Goal: Check status: Check status

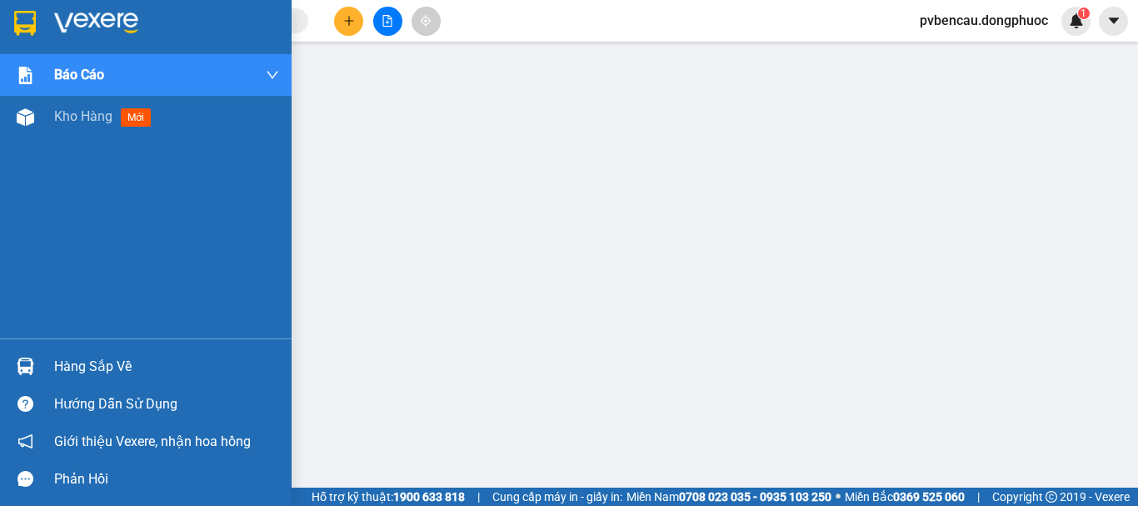
click at [64, 365] on div "Hàng sắp về" at bounding box center [166, 366] width 225 height 25
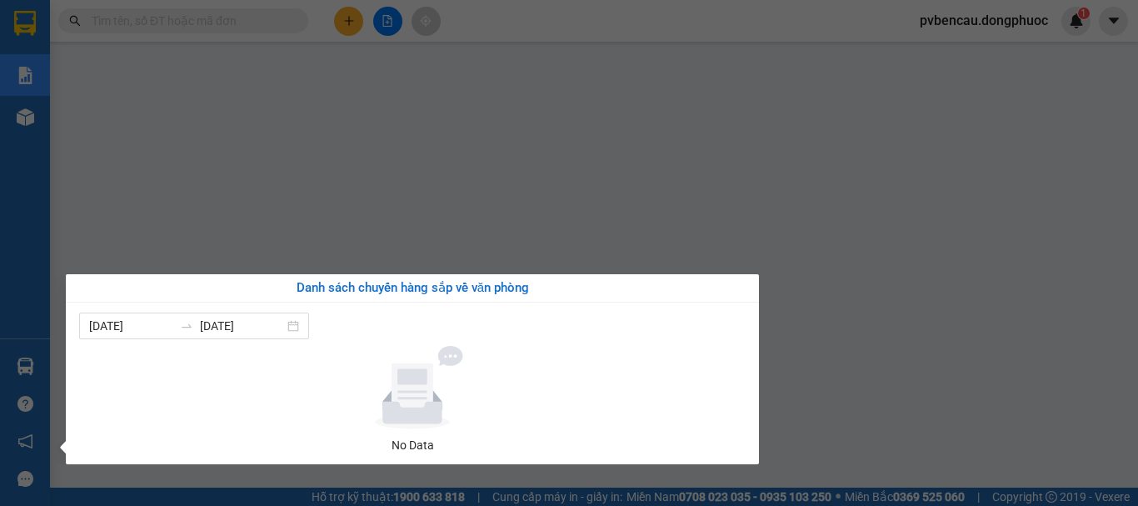
drag, startPoint x: 32, startPoint y: 194, endPoint x: 43, endPoint y: 136, distance: 59.5
click at [31, 191] on div "Báo cáo Mẫu 1: Báo cáo dòng tiền Mẫu 1: Báo cáo dòng tiền theo nhân viên Mẫu 1:…" at bounding box center [25, 253] width 50 height 506
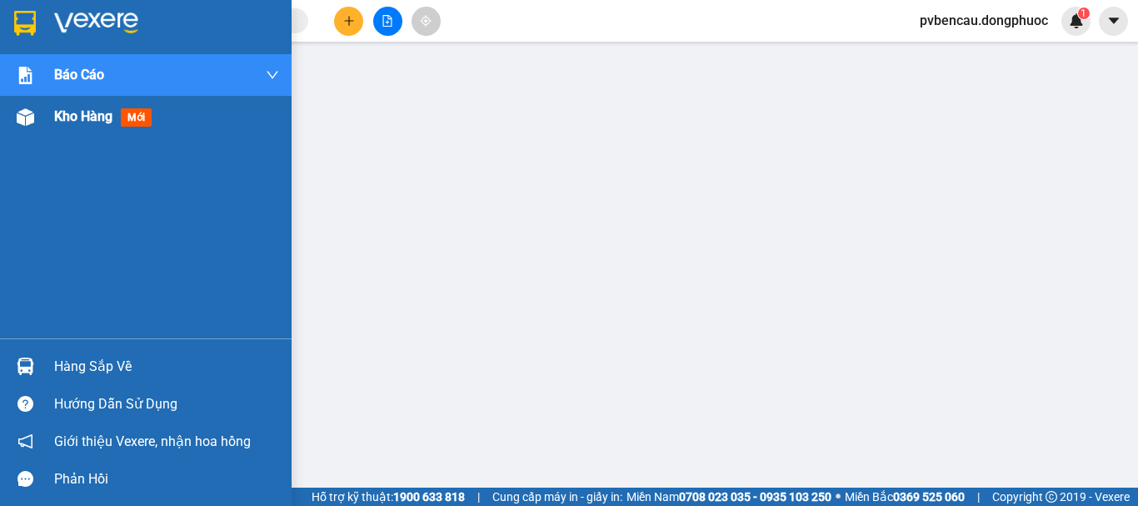
click at [60, 102] on div "Kho hàng mới" at bounding box center [166, 117] width 225 height 42
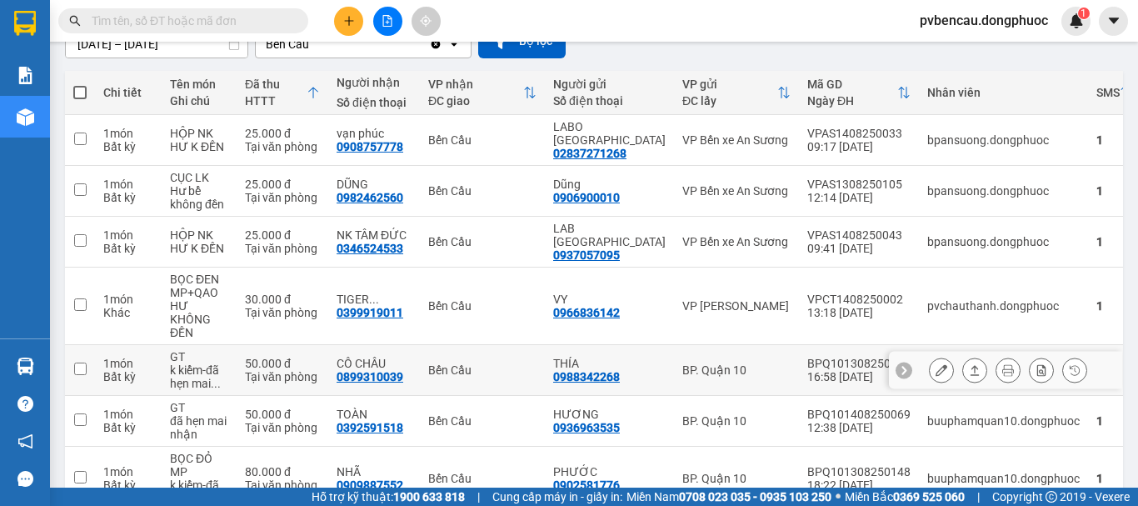
scroll to position [331, 0]
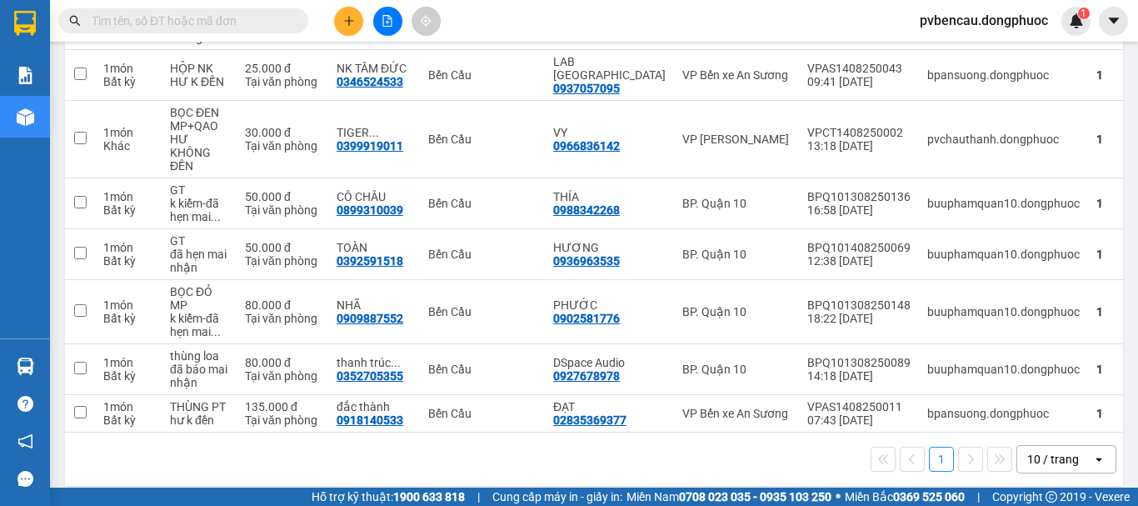
click at [187, 29] on input "text" at bounding box center [190, 21] width 197 height 18
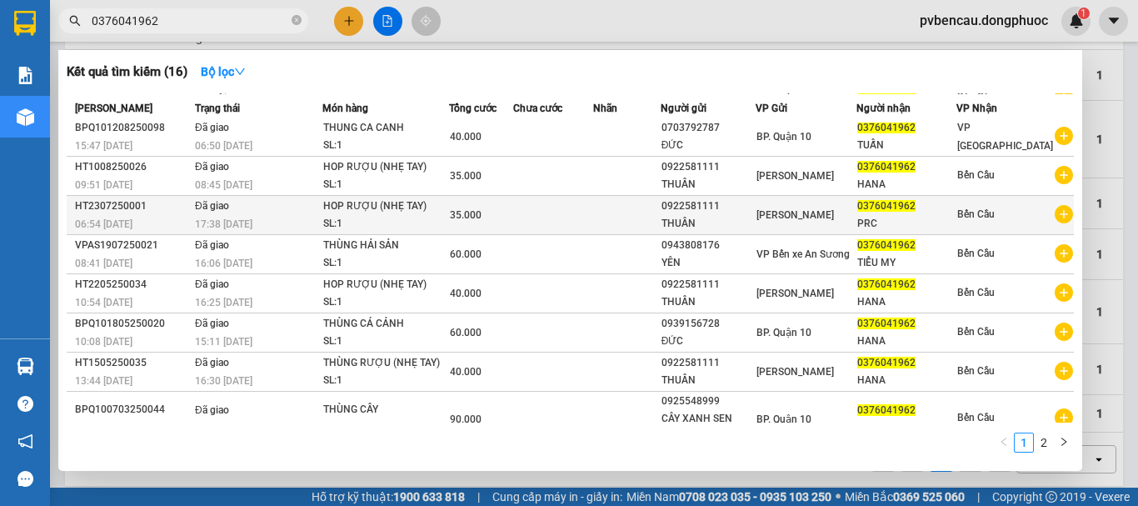
scroll to position [0, 0]
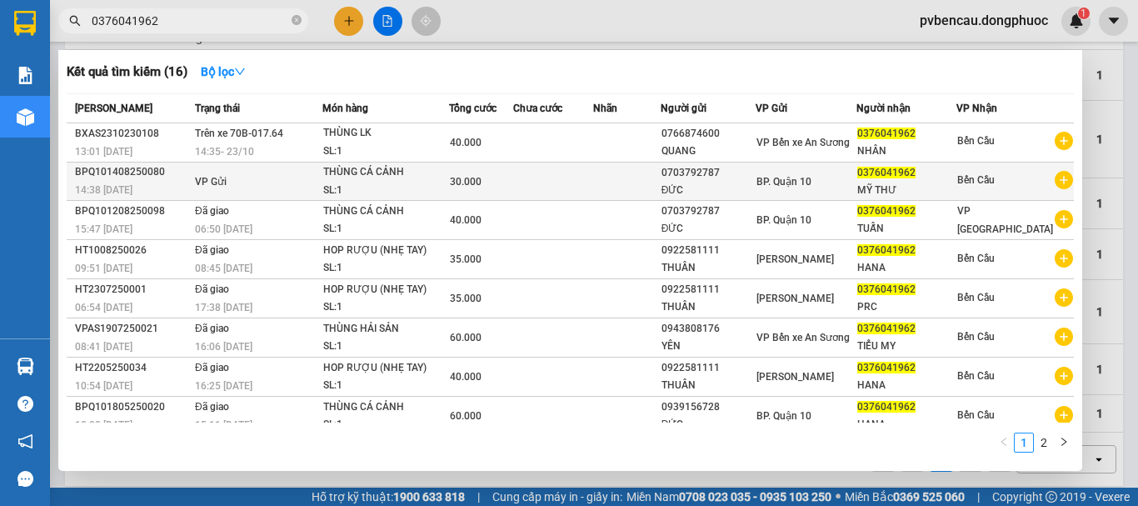
type input "0376041962"
click at [202, 181] on span "VP Gửi" at bounding box center [211, 182] width 32 height 12
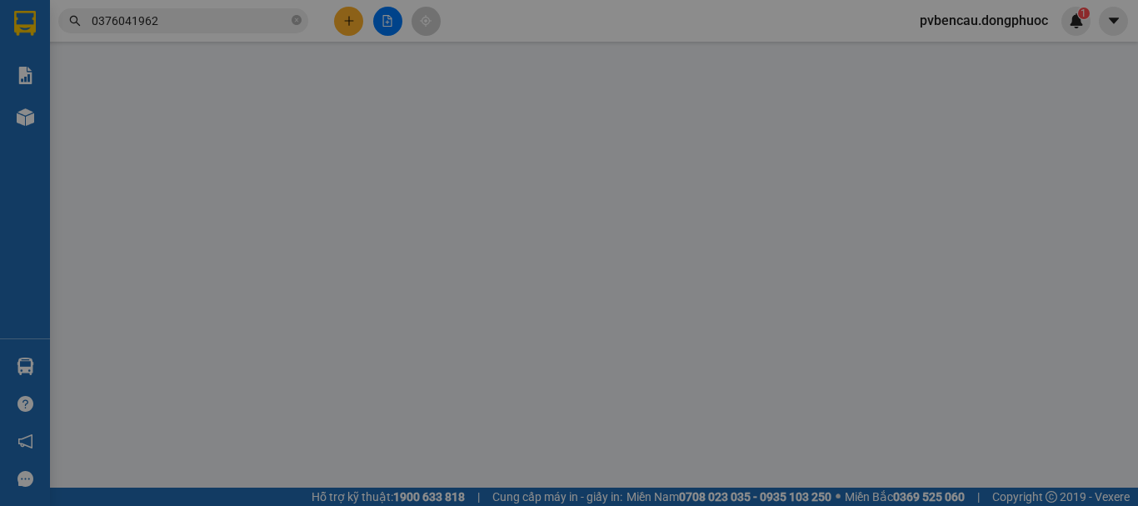
type input "0703792787"
type input "ĐỨC"
type input "0376041962"
type input "MỸ THƯ"
type input "30.000"
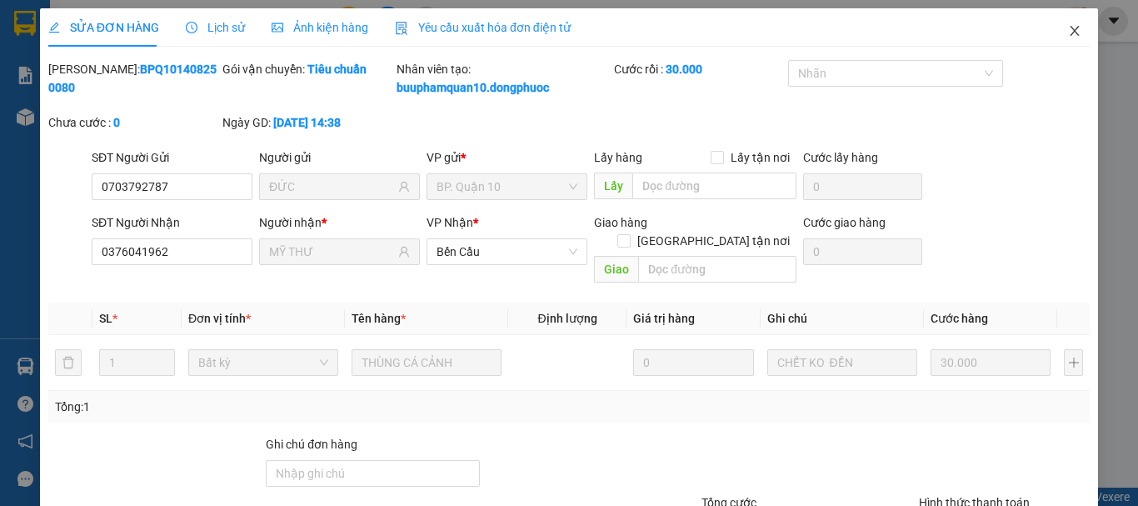
click at [1071, 30] on icon "close" at bounding box center [1075, 31] width 9 height 10
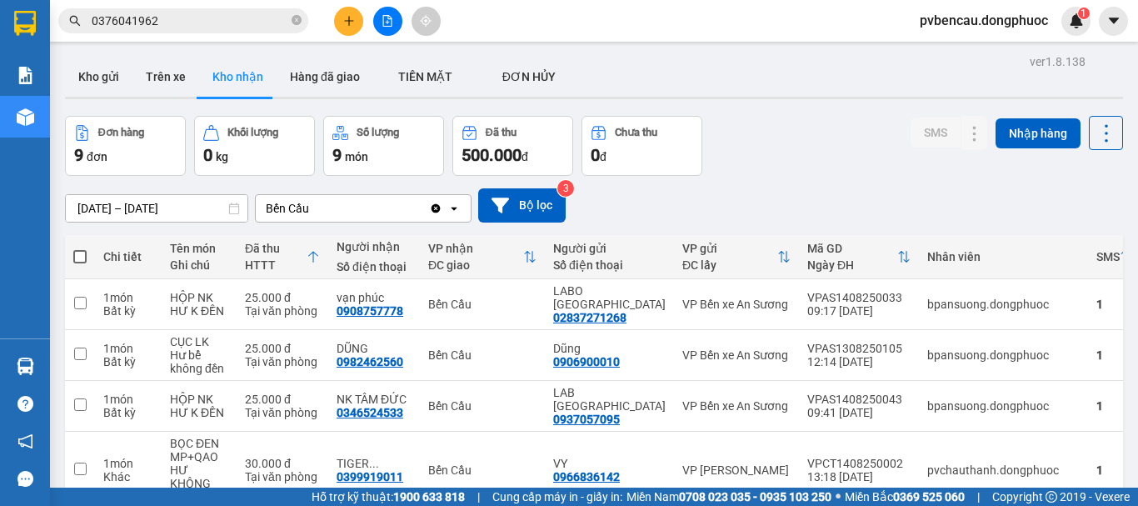
click at [247, 27] on input "0376041962" at bounding box center [190, 21] width 197 height 18
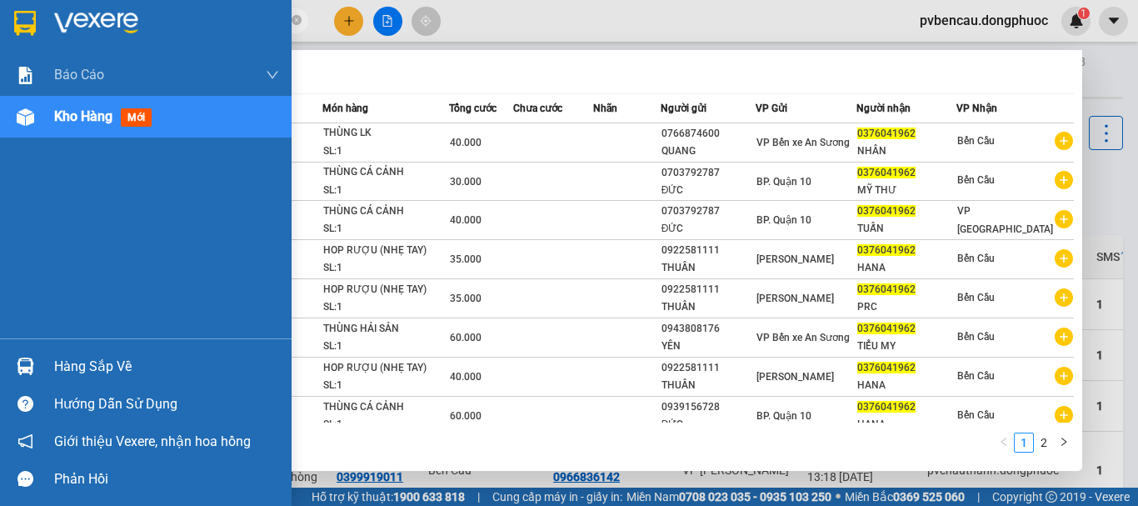
click at [87, 366] on div "Hàng sắp về" at bounding box center [166, 366] width 225 height 25
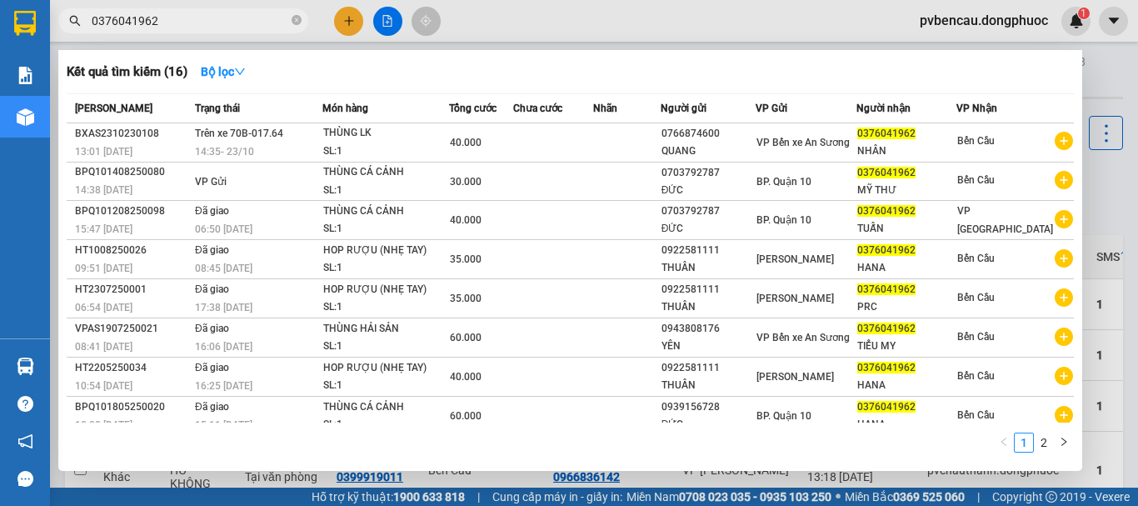
click at [304, 68] on section "Kết quả tìm kiếm ( 16 ) Bộ lọc Mã ĐH Trạng thái Món hàng Tổng cước Chưa cước Nh…" at bounding box center [569, 253] width 1138 height 506
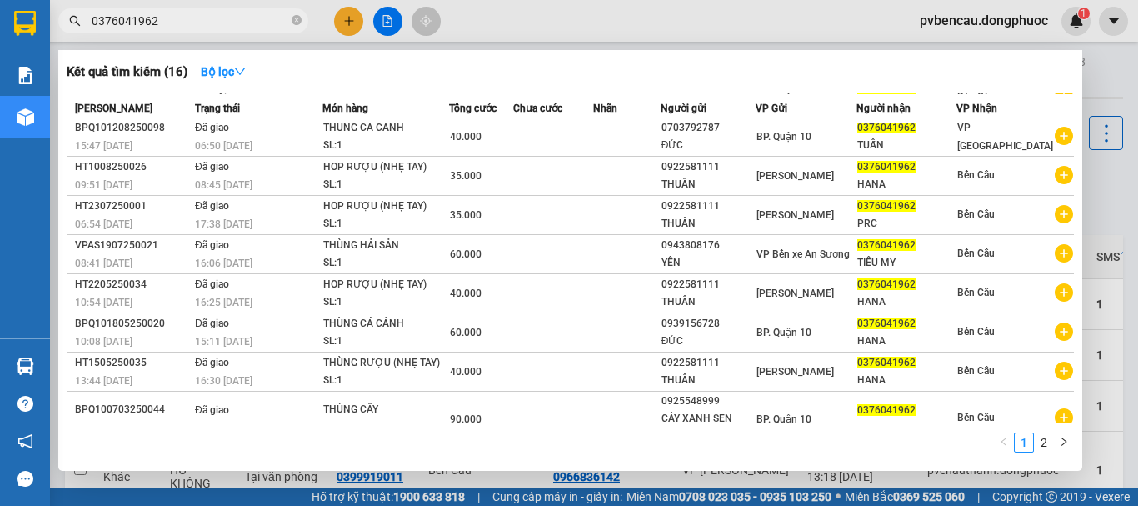
click at [1114, 69] on div at bounding box center [569, 253] width 1138 height 506
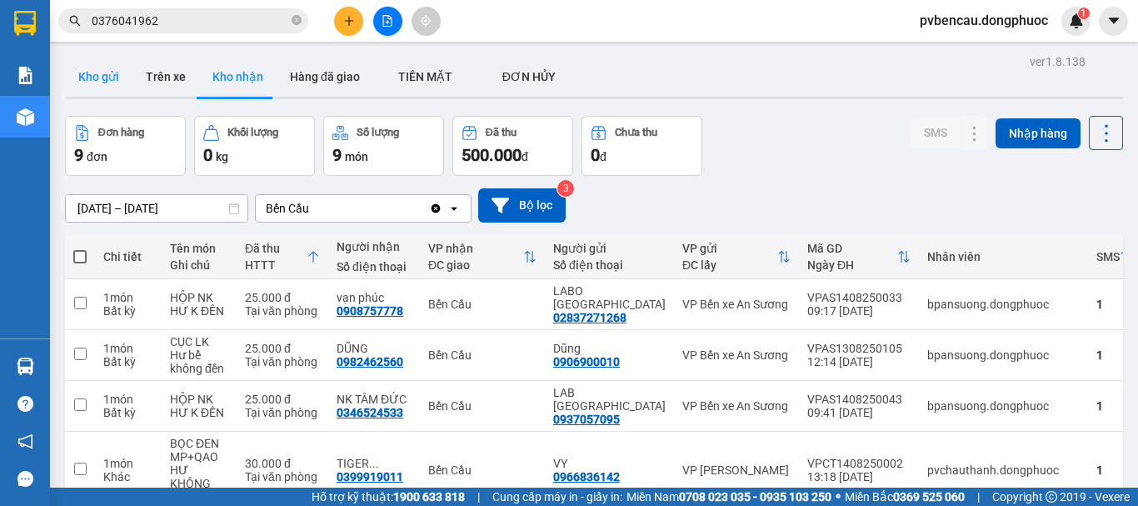
click at [105, 77] on button "Kho gửi" at bounding box center [98, 77] width 67 height 40
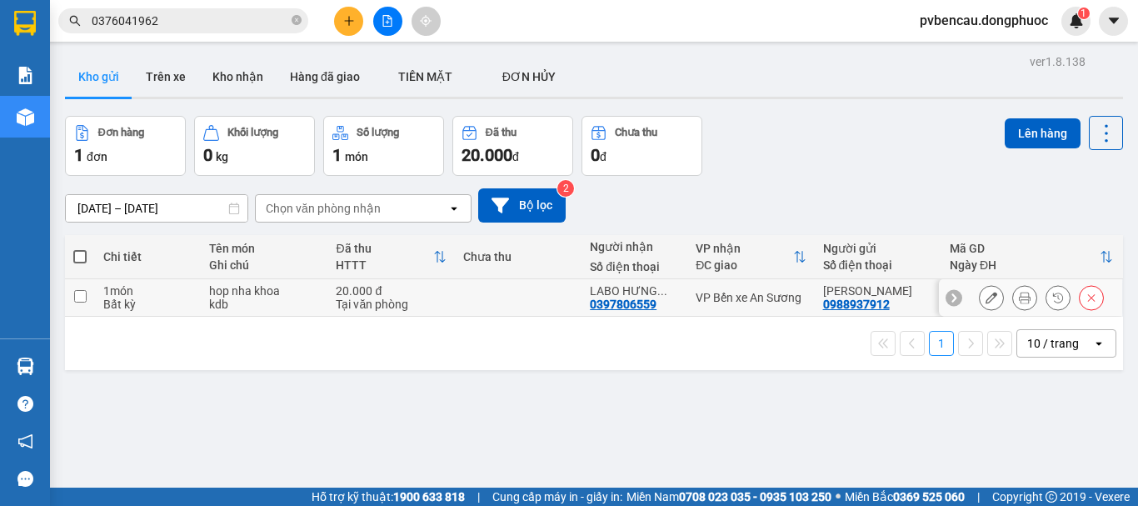
click at [219, 306] on div "kdb" at bounding box center [264, 303] width 110 height 13
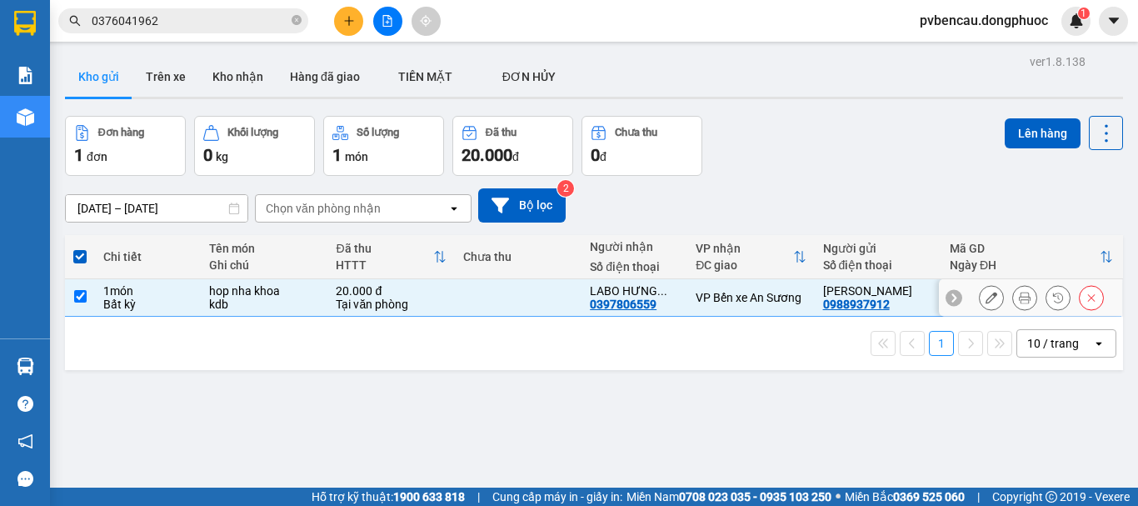
click at [258, 312] on td "hop nha khoa kdb" at bounding box center [264, 297] width 127 height 37
checkbox input "false"
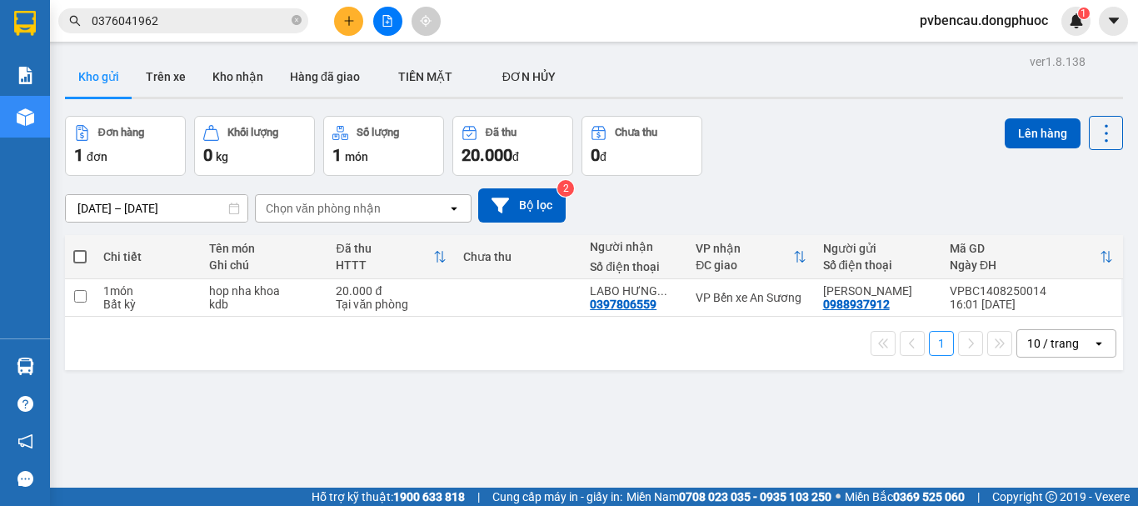
click at [181, 25] on input "0376041962" at bounding box center [190, 21] width 197 height 18
